Goal: Information Seeking & Learning: Find specific fact

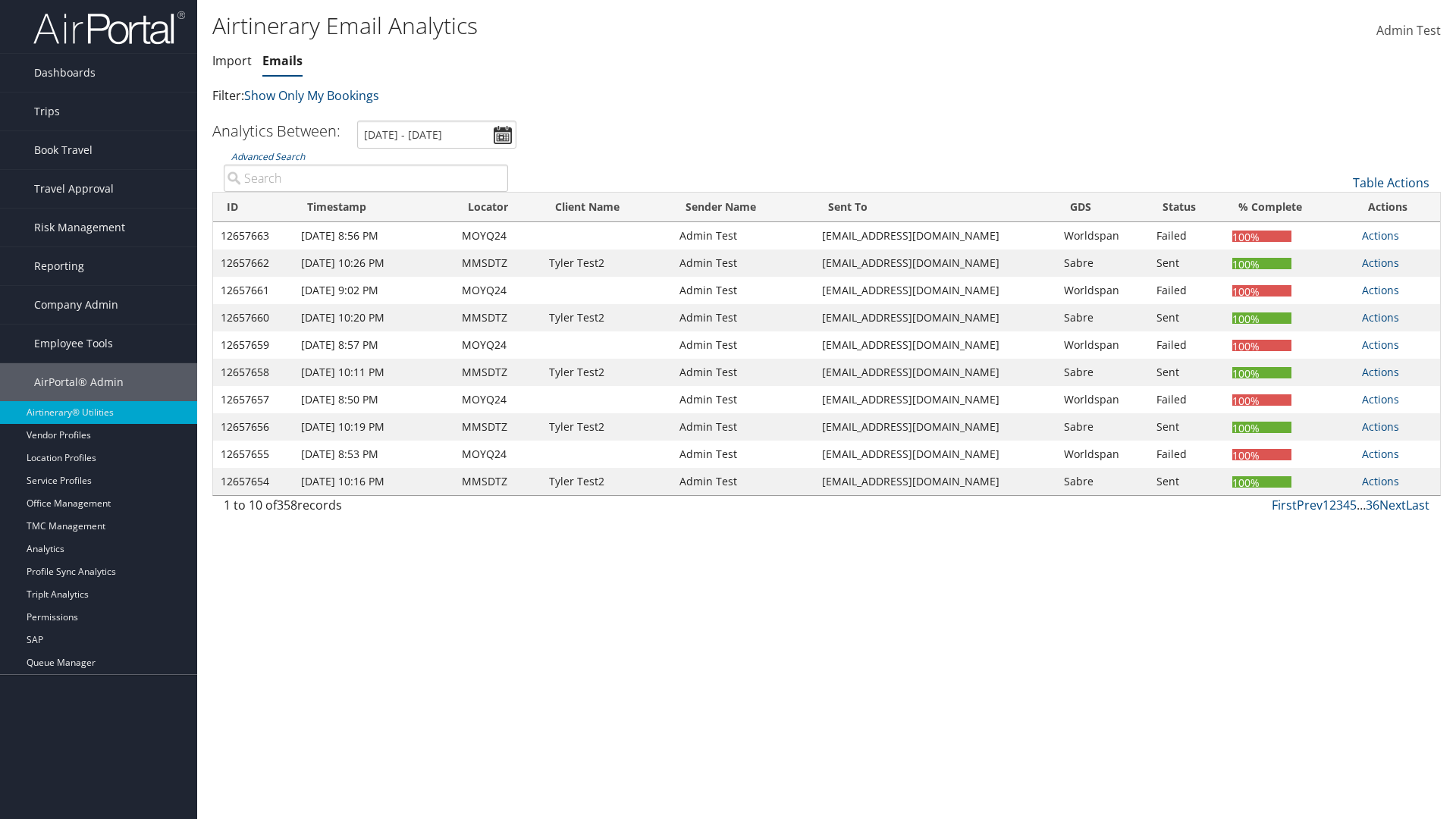
click at [282, 61] on link "Emails" at bounding box center [283, 60] width 40 height 16
click at [268, 156] on link "Advanced Search" at bounding box center [268, 156] width 74 height 13
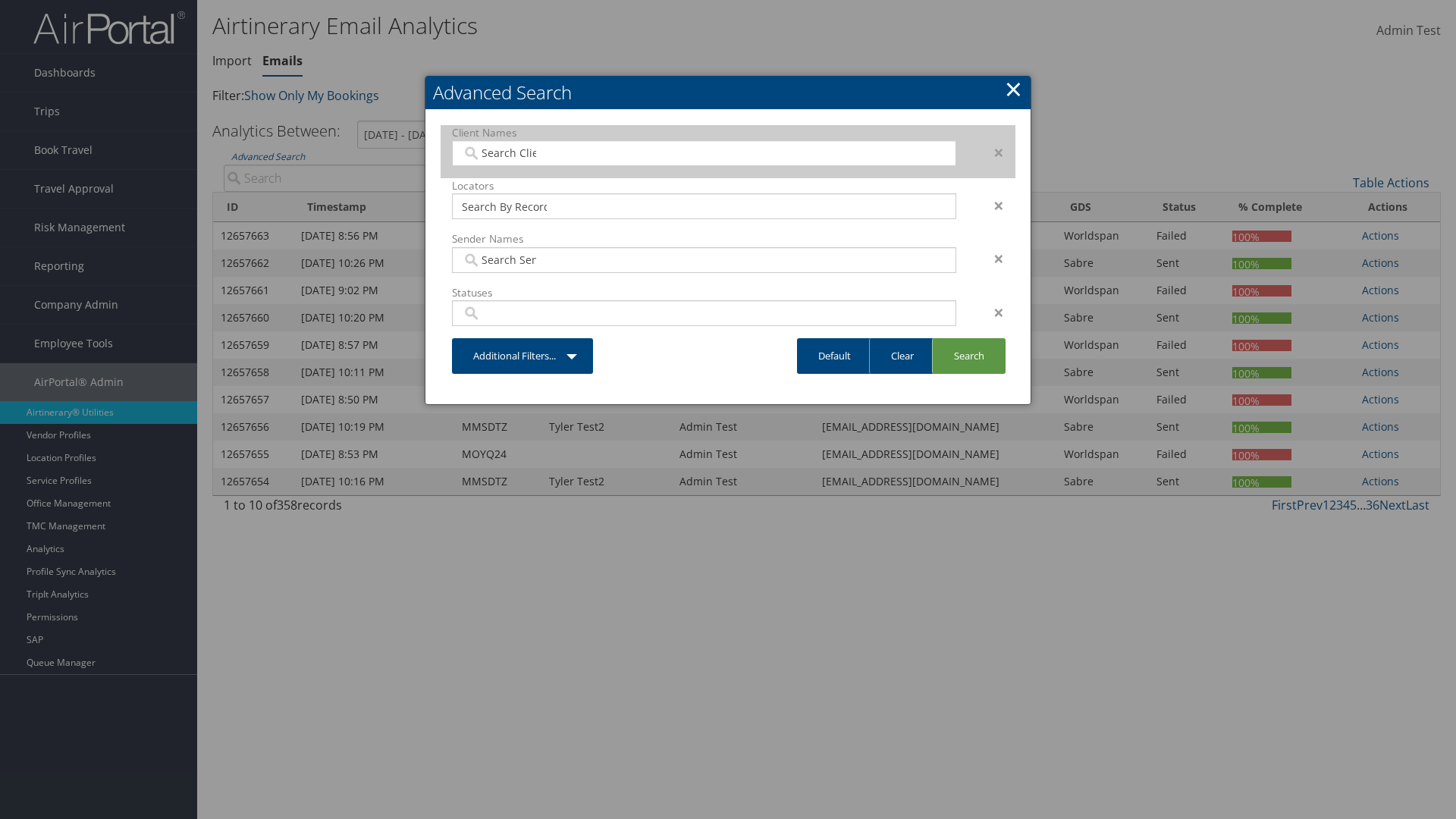
click at [504, 152] on input "search" at bounding box center [504, 154] width 85 height 15
type input "[PERSON_NAME] Business Travel"
type input "72"
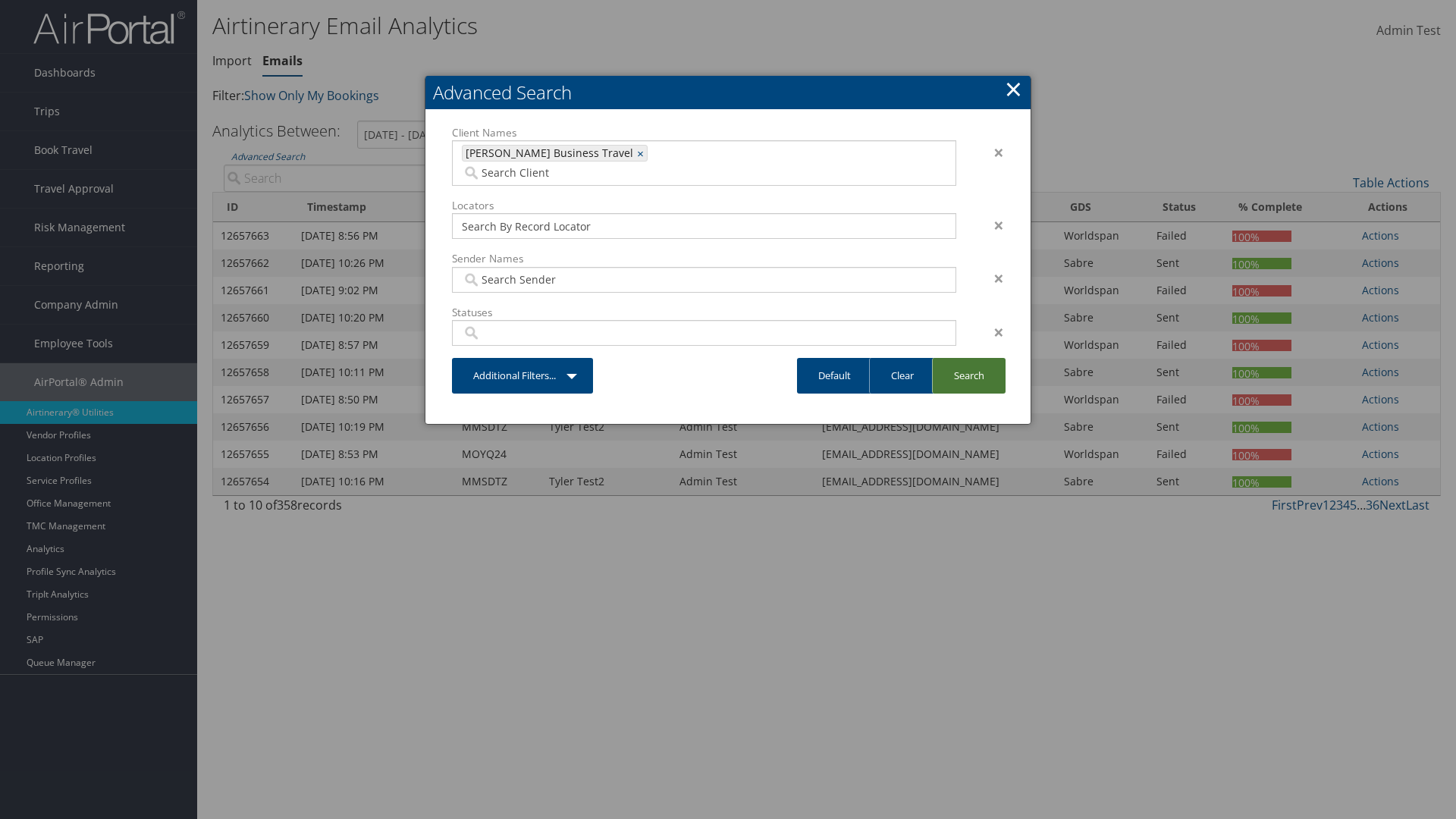
click at [969, 358] on link "Search" at bounding box center [969, 376] width 74 height 36
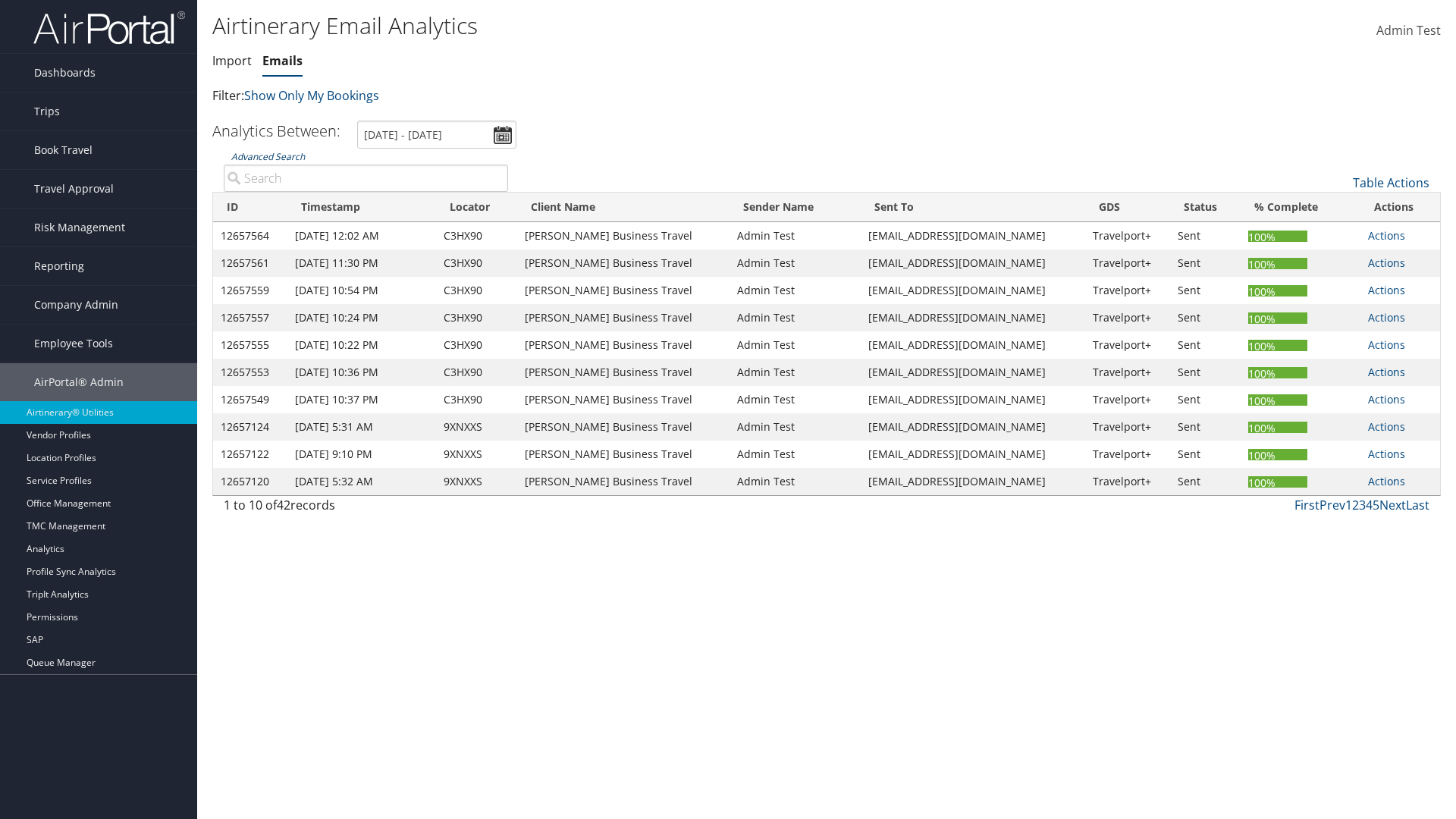
click at [268, 156] on link "Advanced Search" at bounding box center [268, 156] width 74 height 13
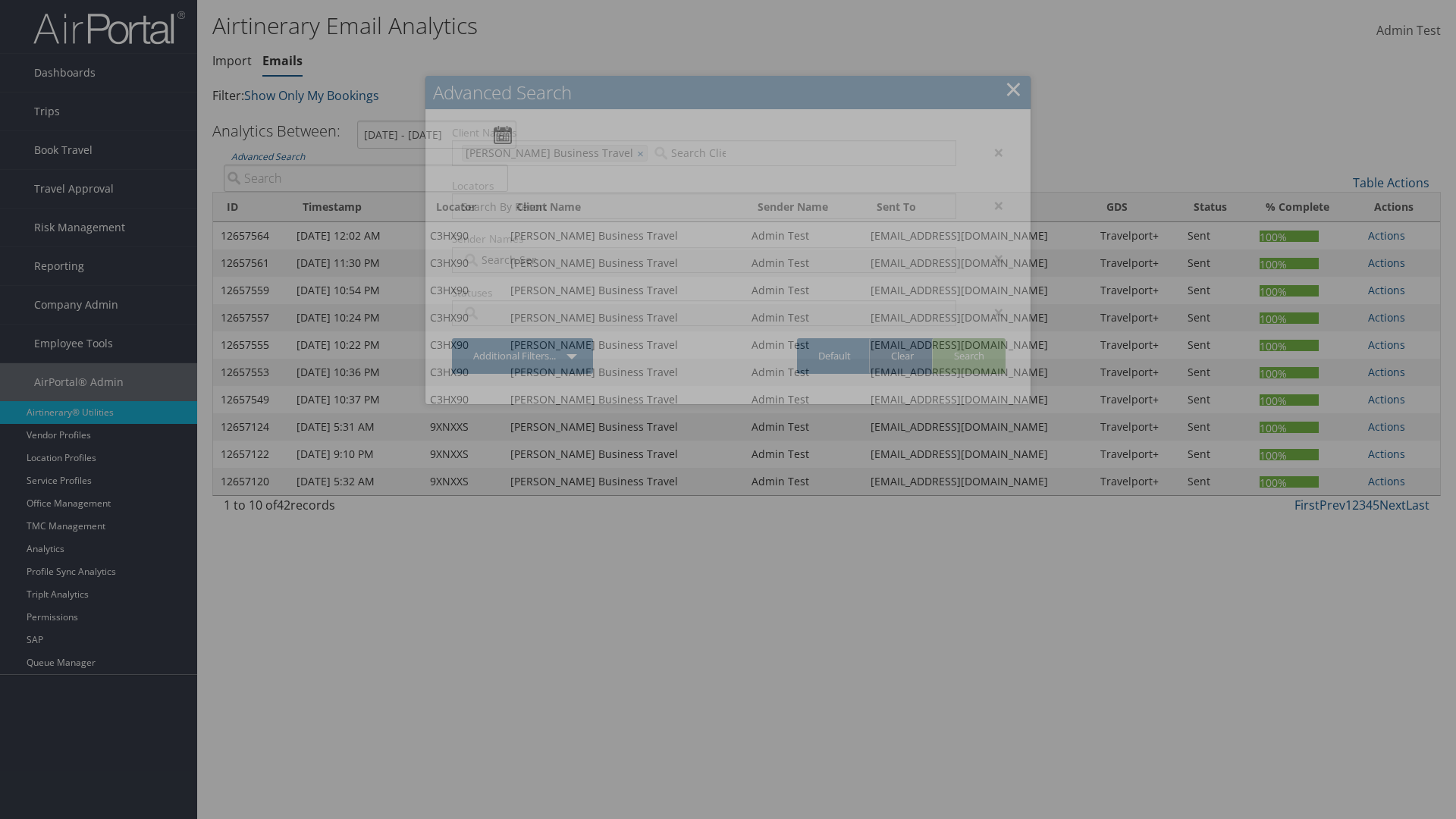
click at [902, 355] on link "Clear" at bounding box center [902, 356] width 66 height 36
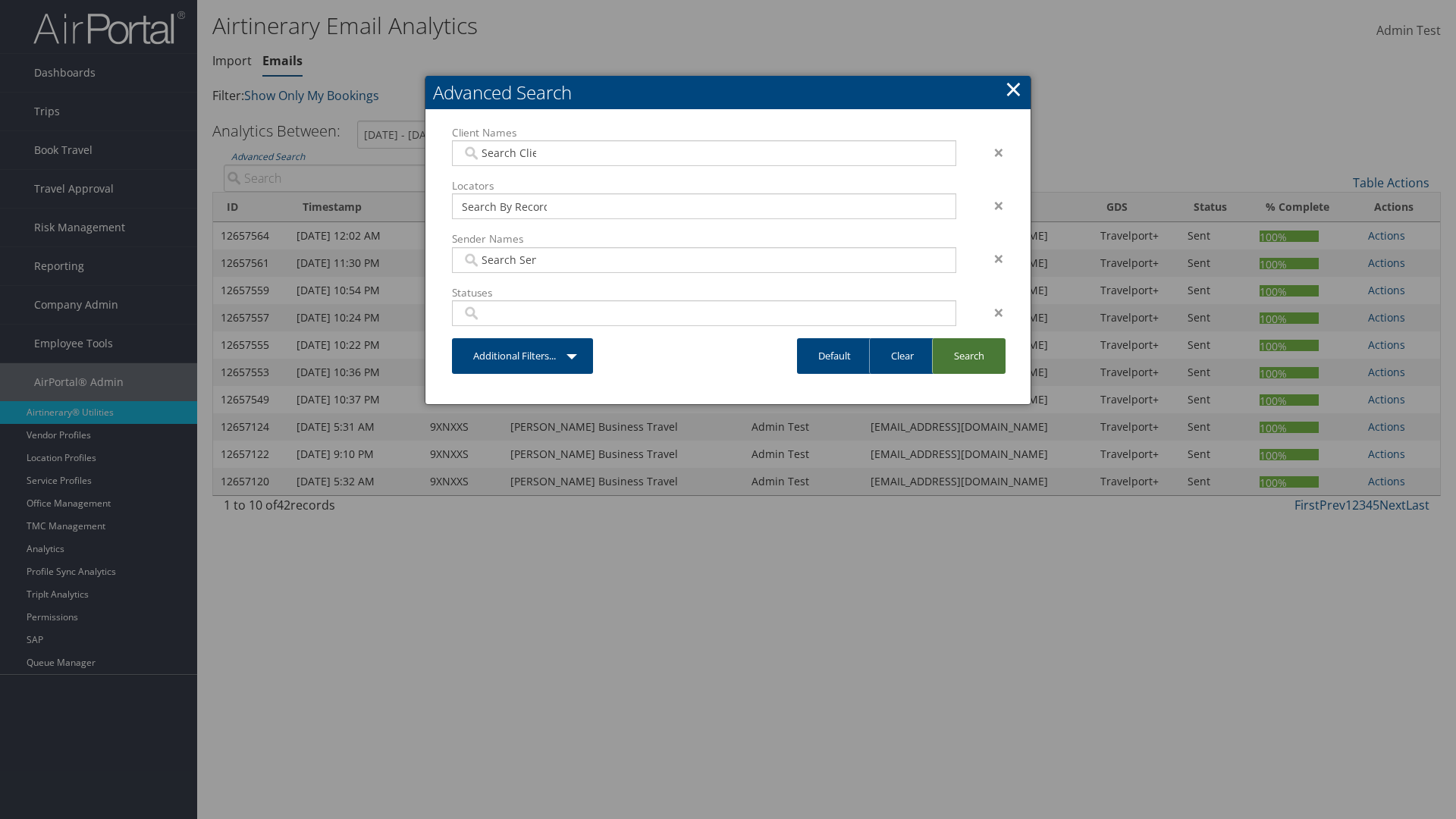
click at [969, 355] on link "Search" at bounding box center [969, 356] width 74 height 36
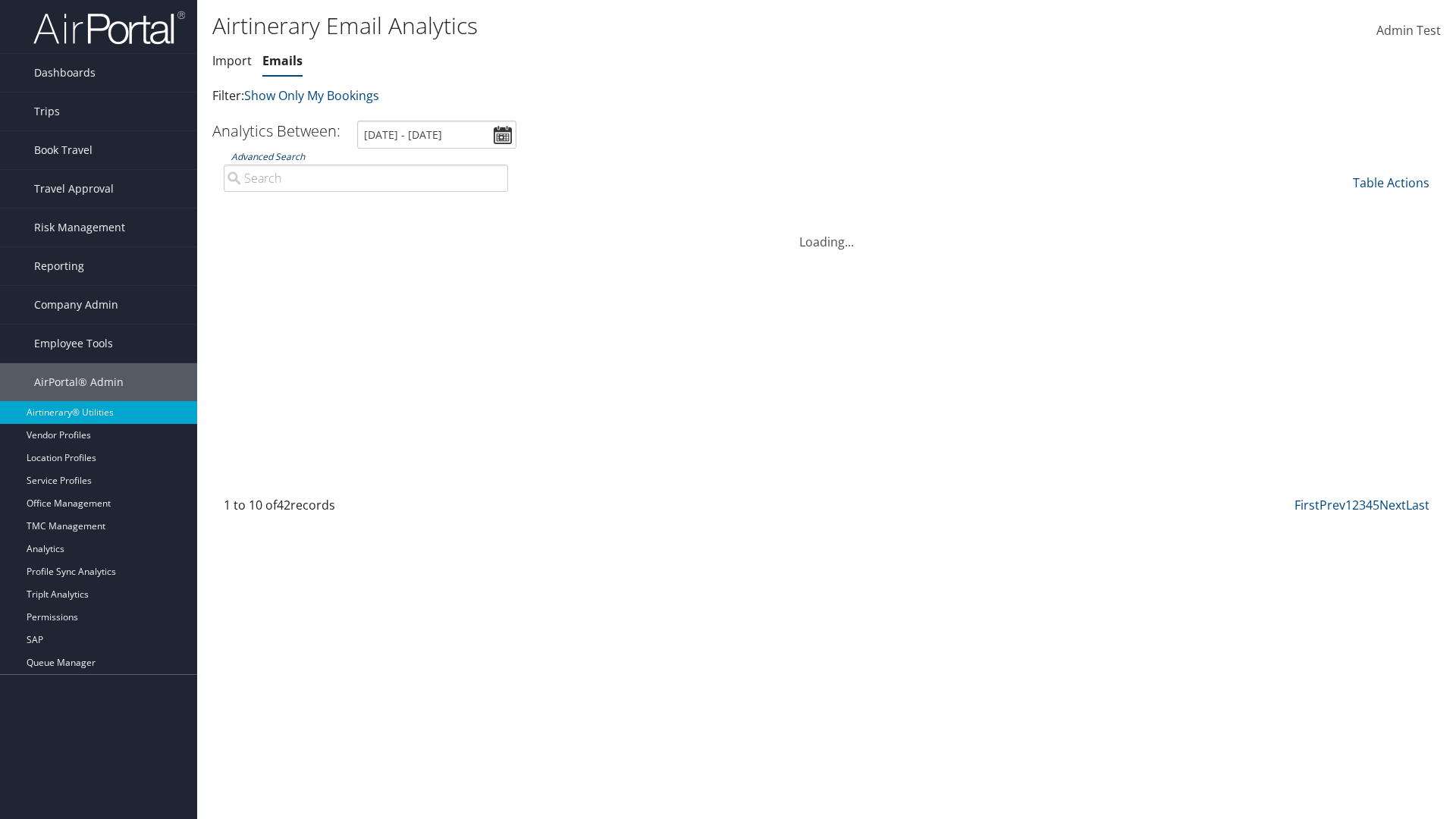
click at [268, 156] on link "Advanced Search" at bounding box center [268, 156] width 74 height 13
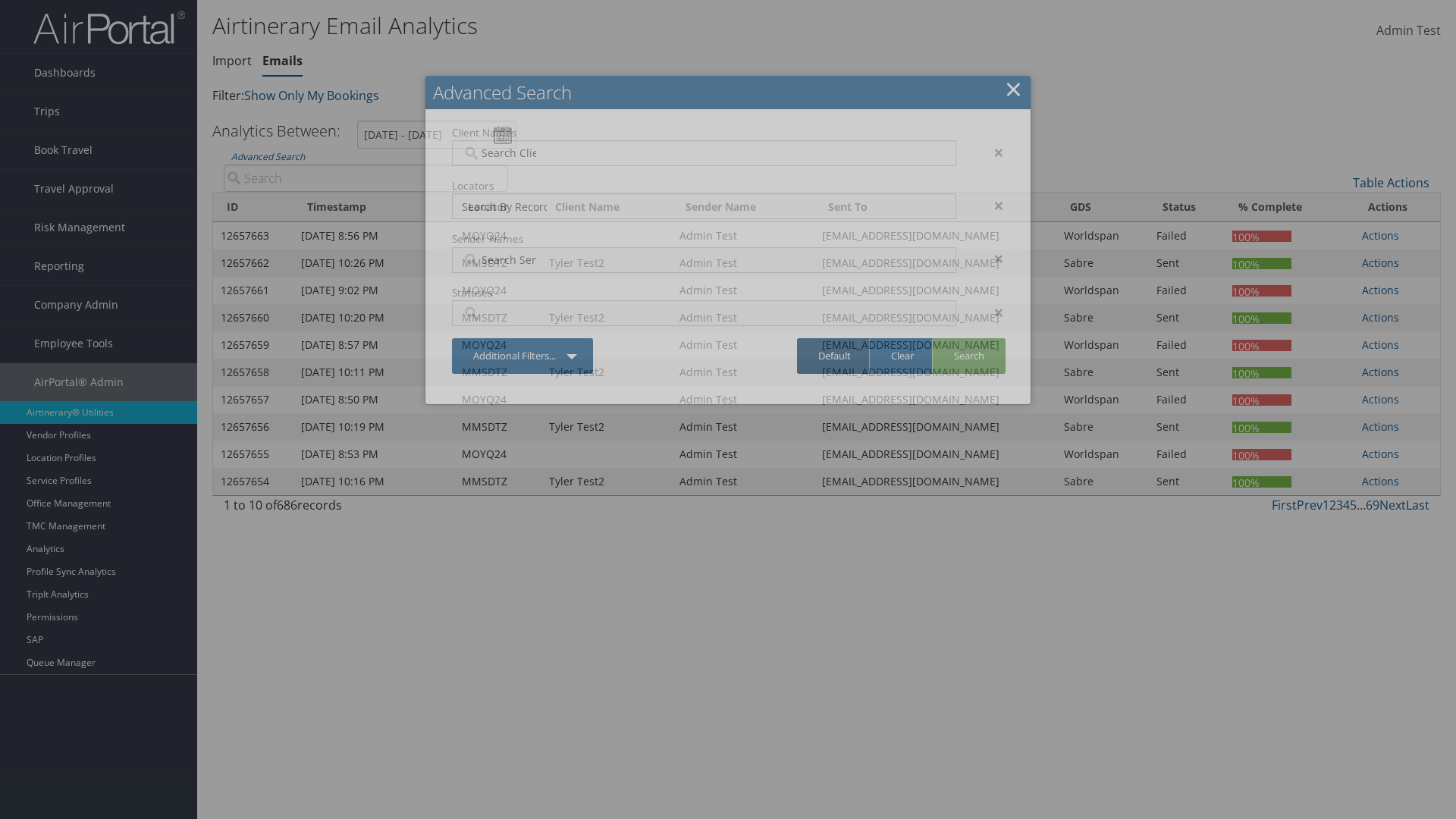
click at [834, 355] on link "Default" at bounding box center [834, 356] width 75 height 36
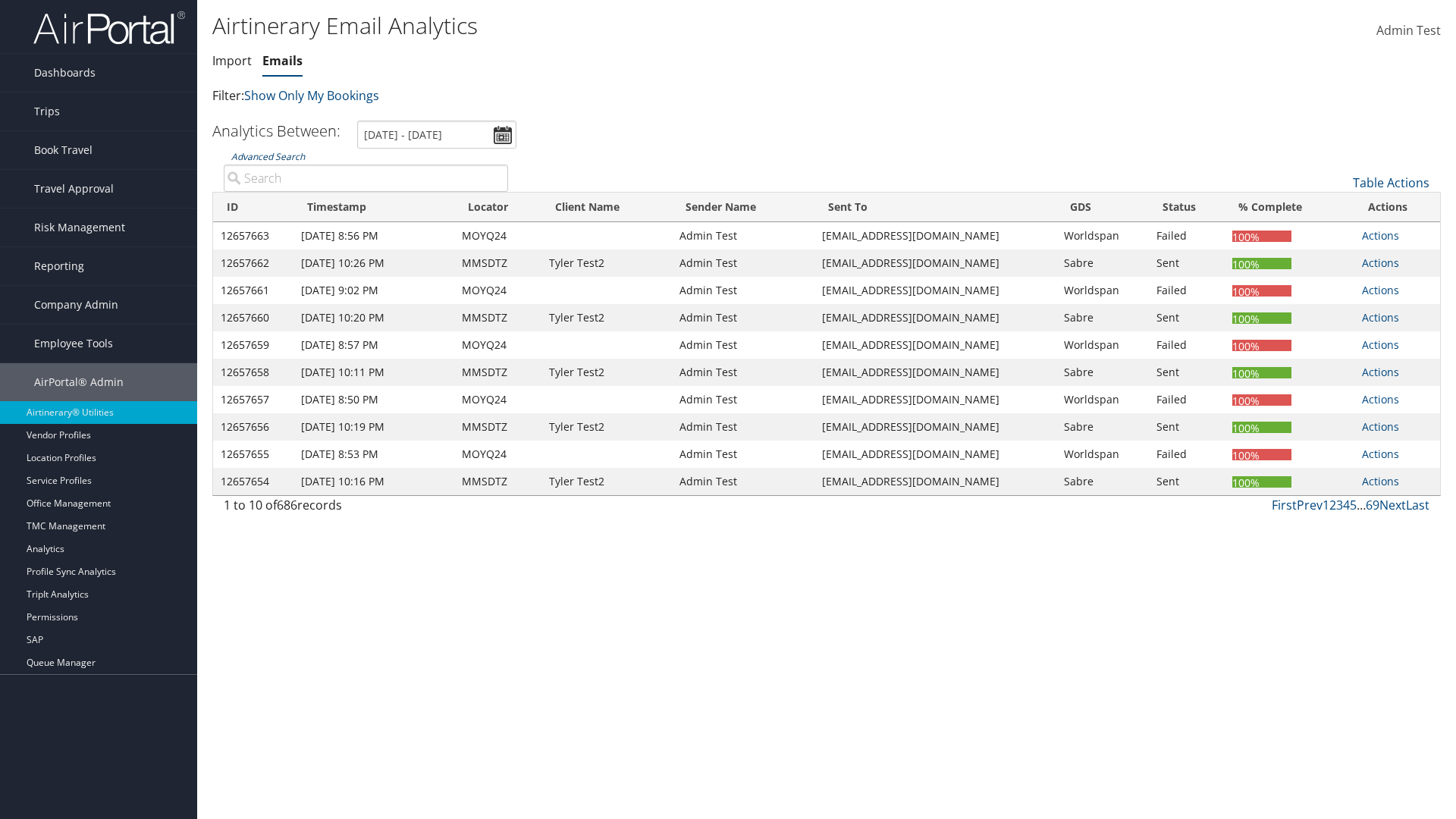
click at [268, 156] on link "Advanced Search" at bounding box center [268, 156] width 74 height 13
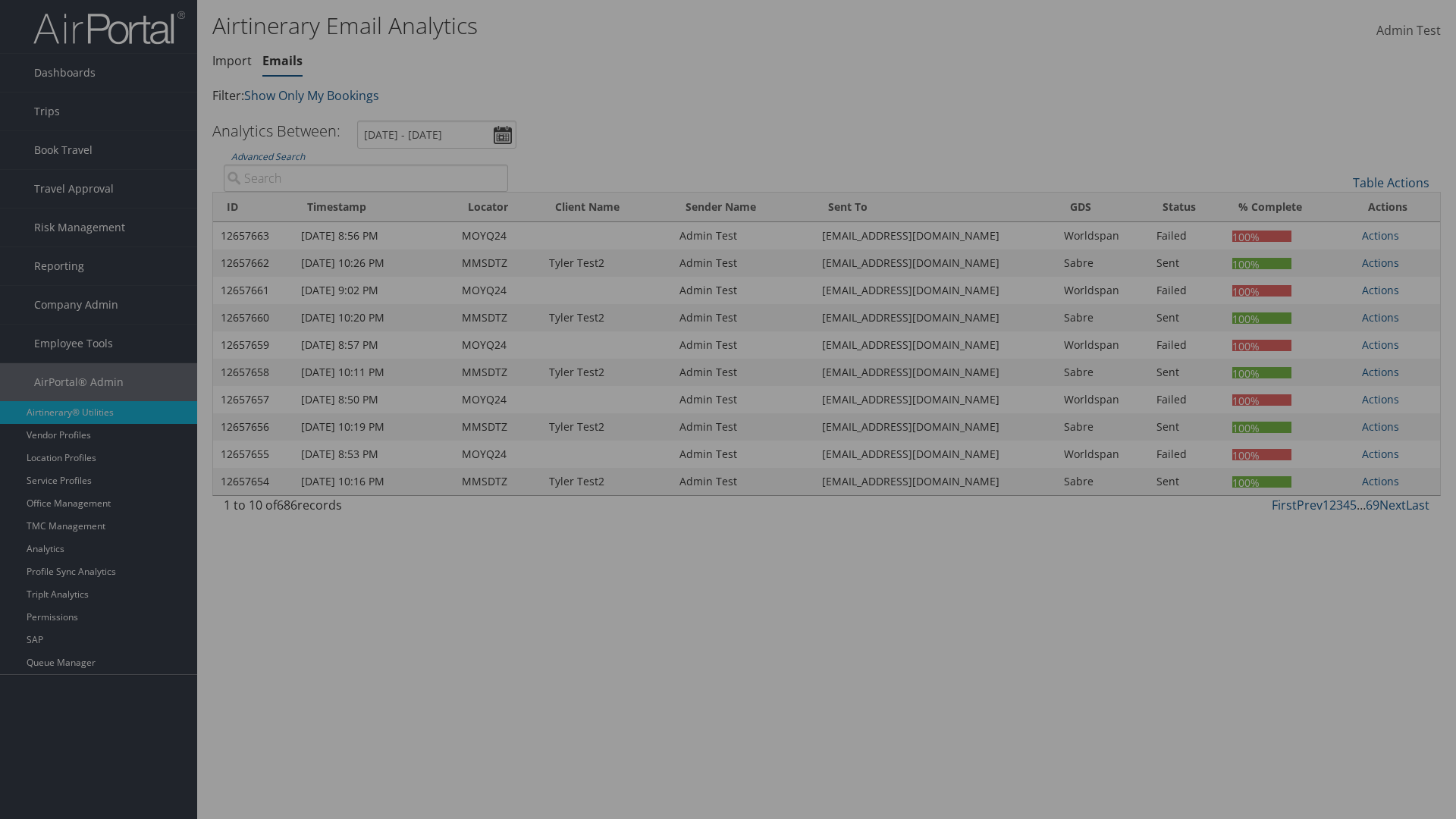
click at [0, 0] on div "×" at bounding box center [0, 0] width 0 height 0
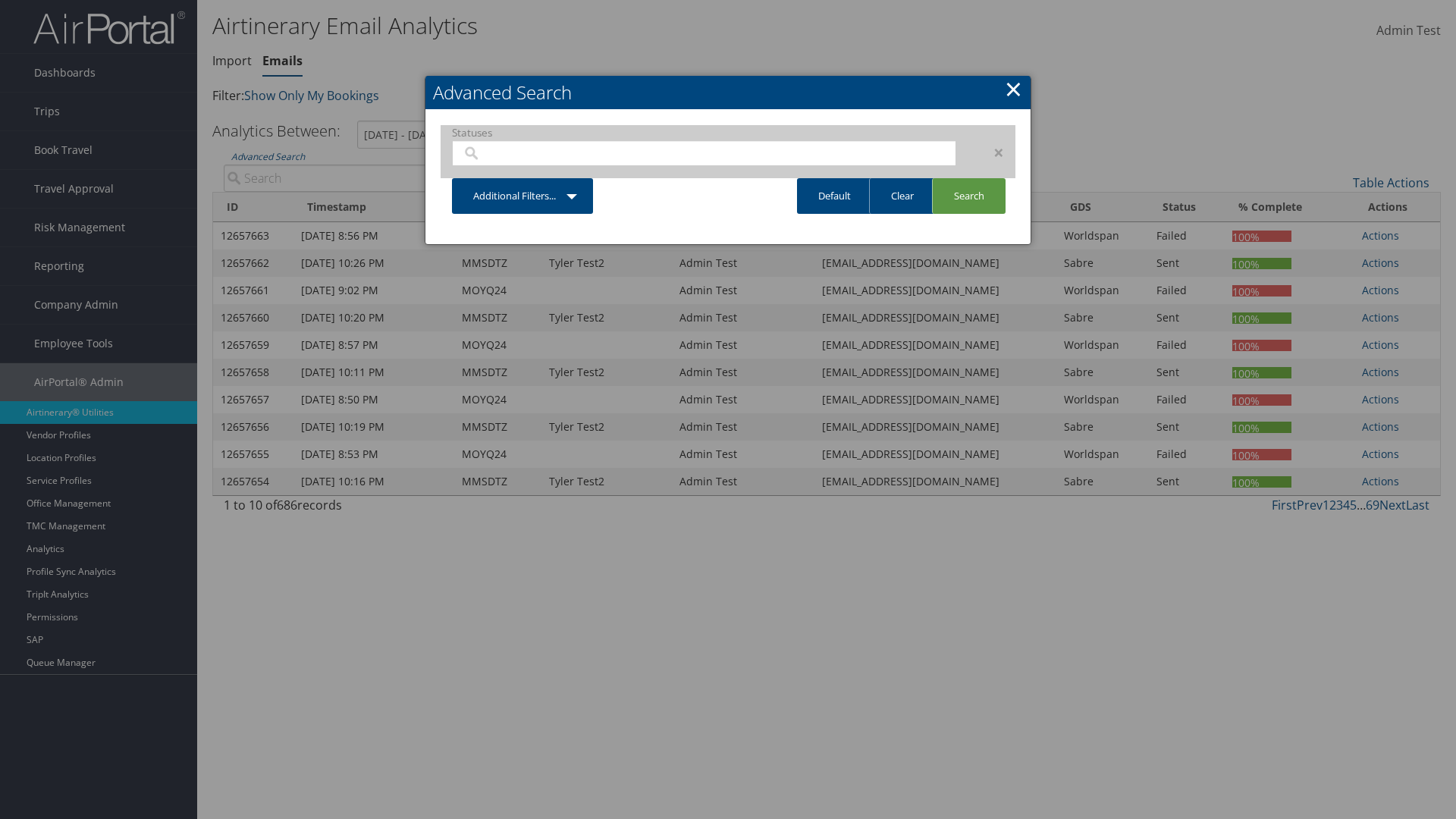
click at [991, 152] on div "×" at bounding box center [992, 152] width 48 height 18
